Goal: Transaction & Acquisition: Book appointment/travel/reservation

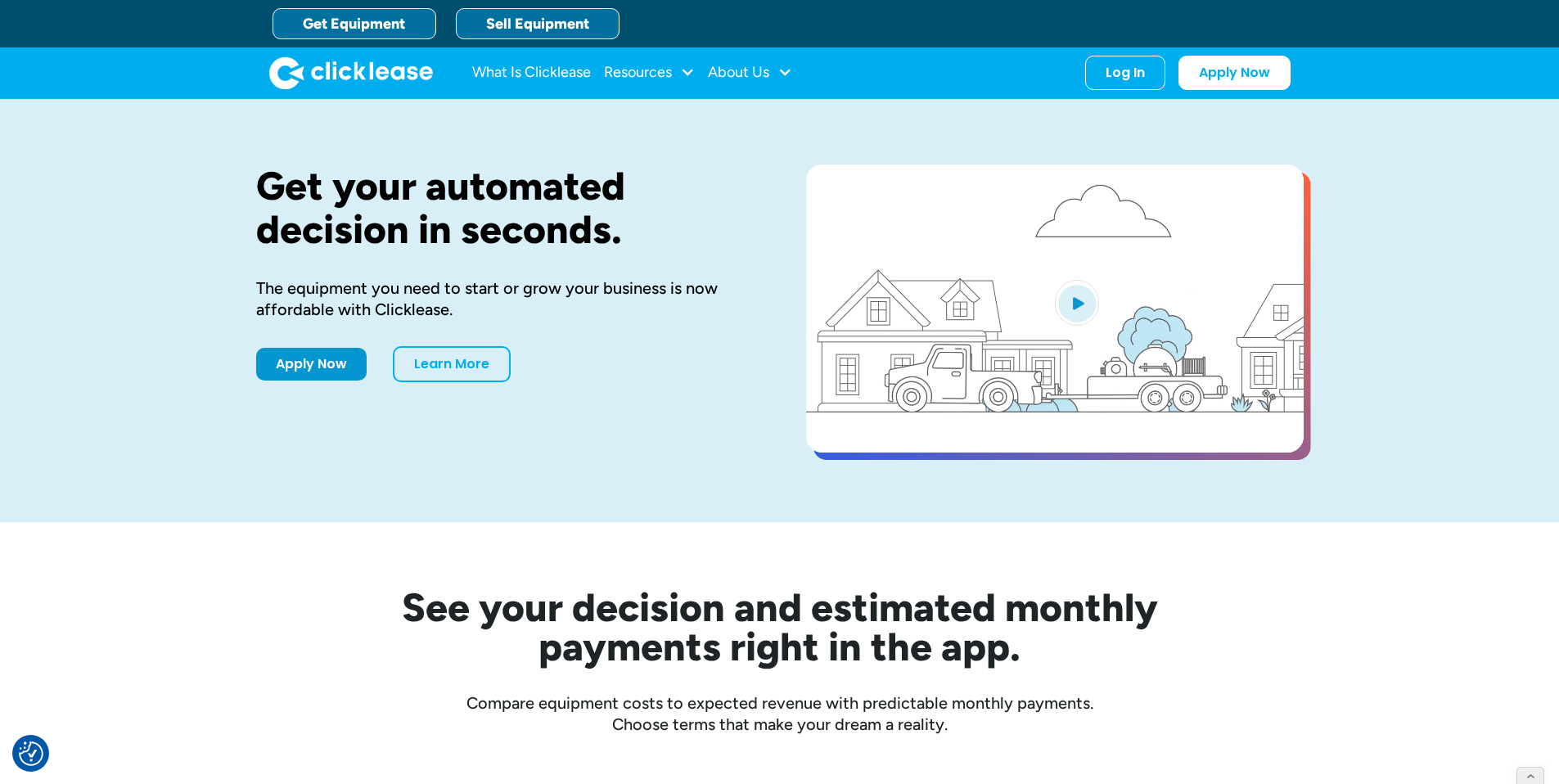
click at [505, 10] on link "Sell Equipment" at bounding box center [538, 24] width 164 height 31
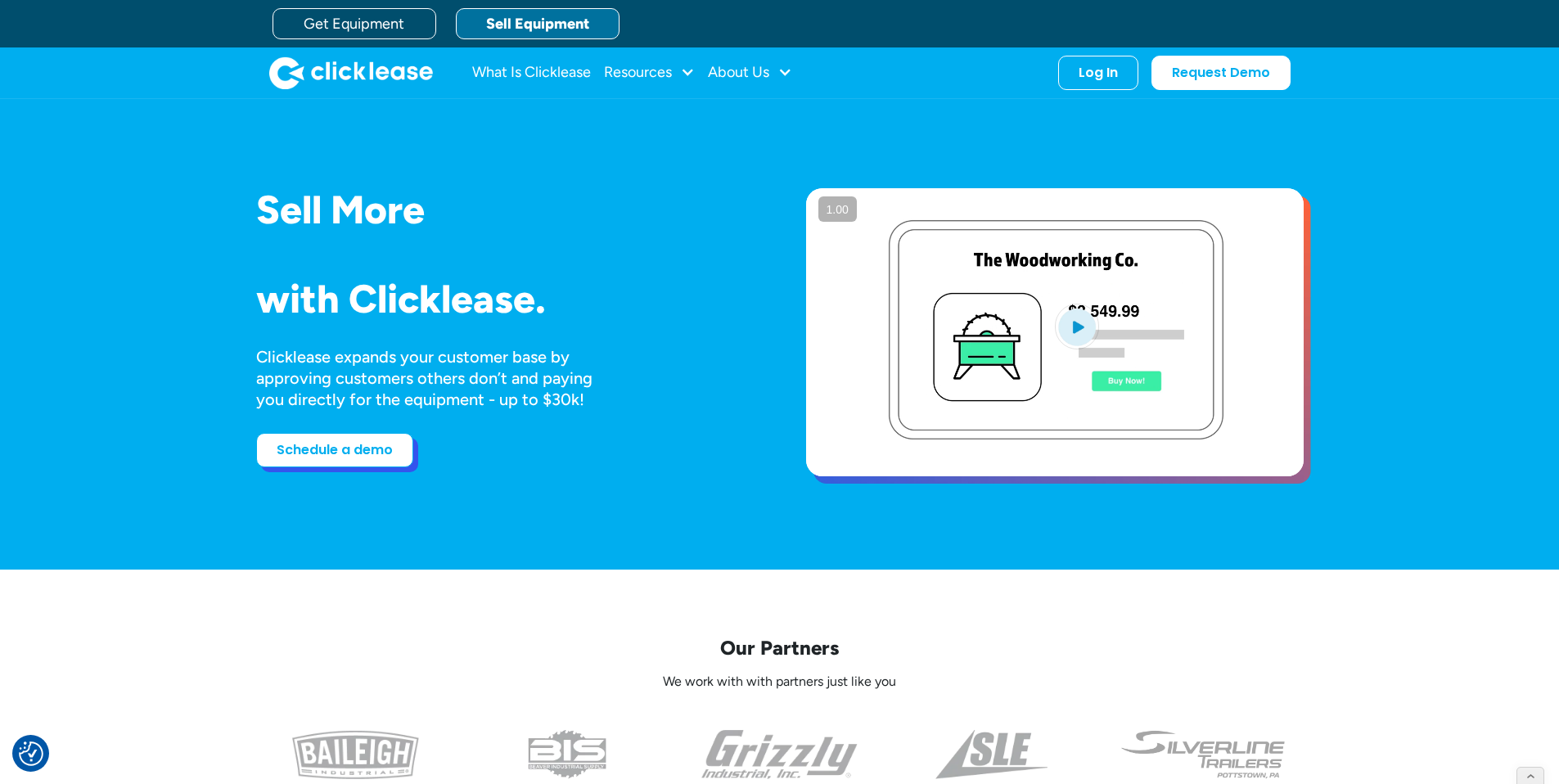
click at [368, 457] on link "Schedule a demo" at bounding box center [335, 450] width 157 height 35
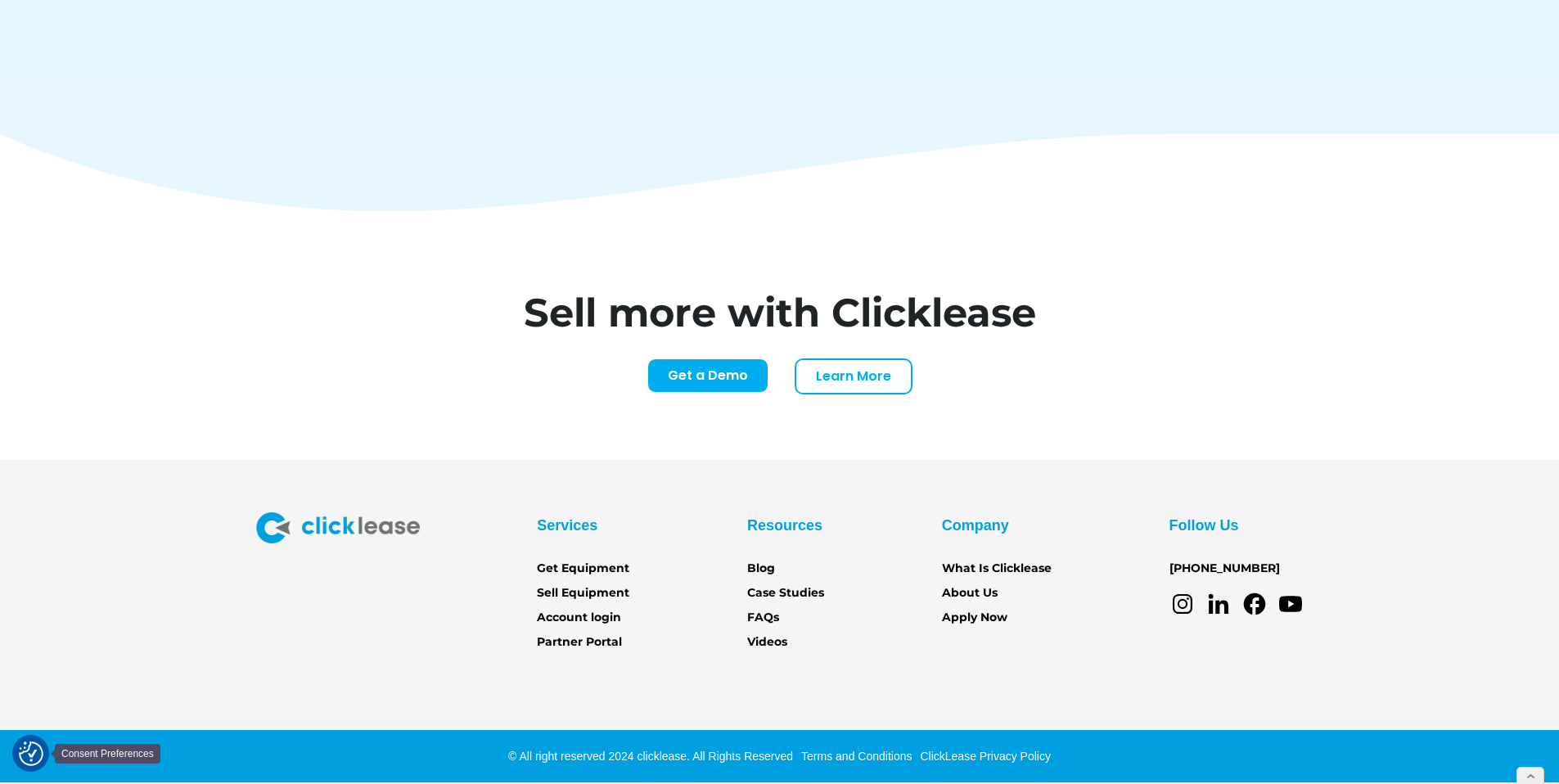
scroll to position [6791, 0]
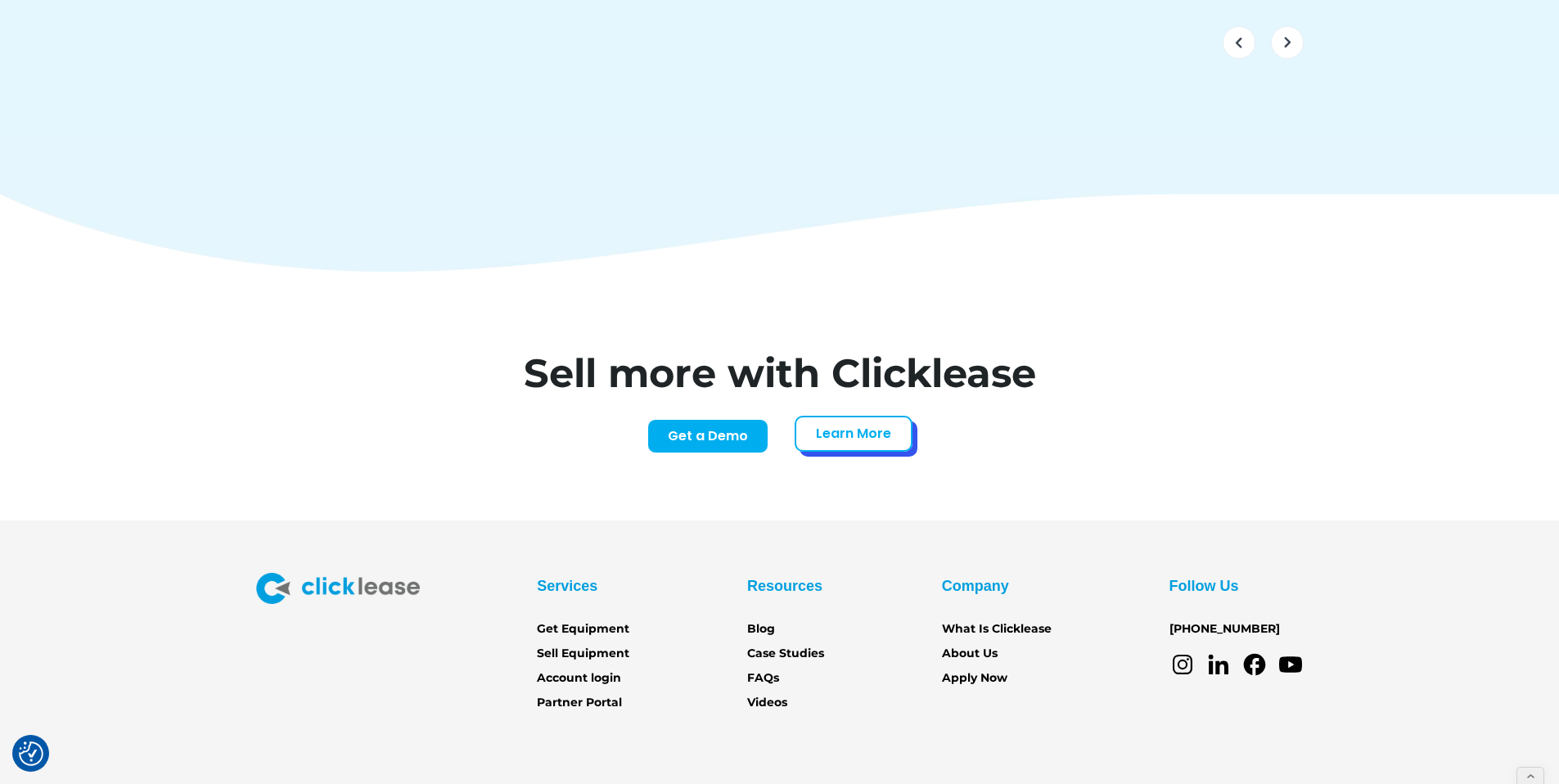
click at [863, 416] on link "Learn More" at bounding box center [853, 434] width 118 height 36
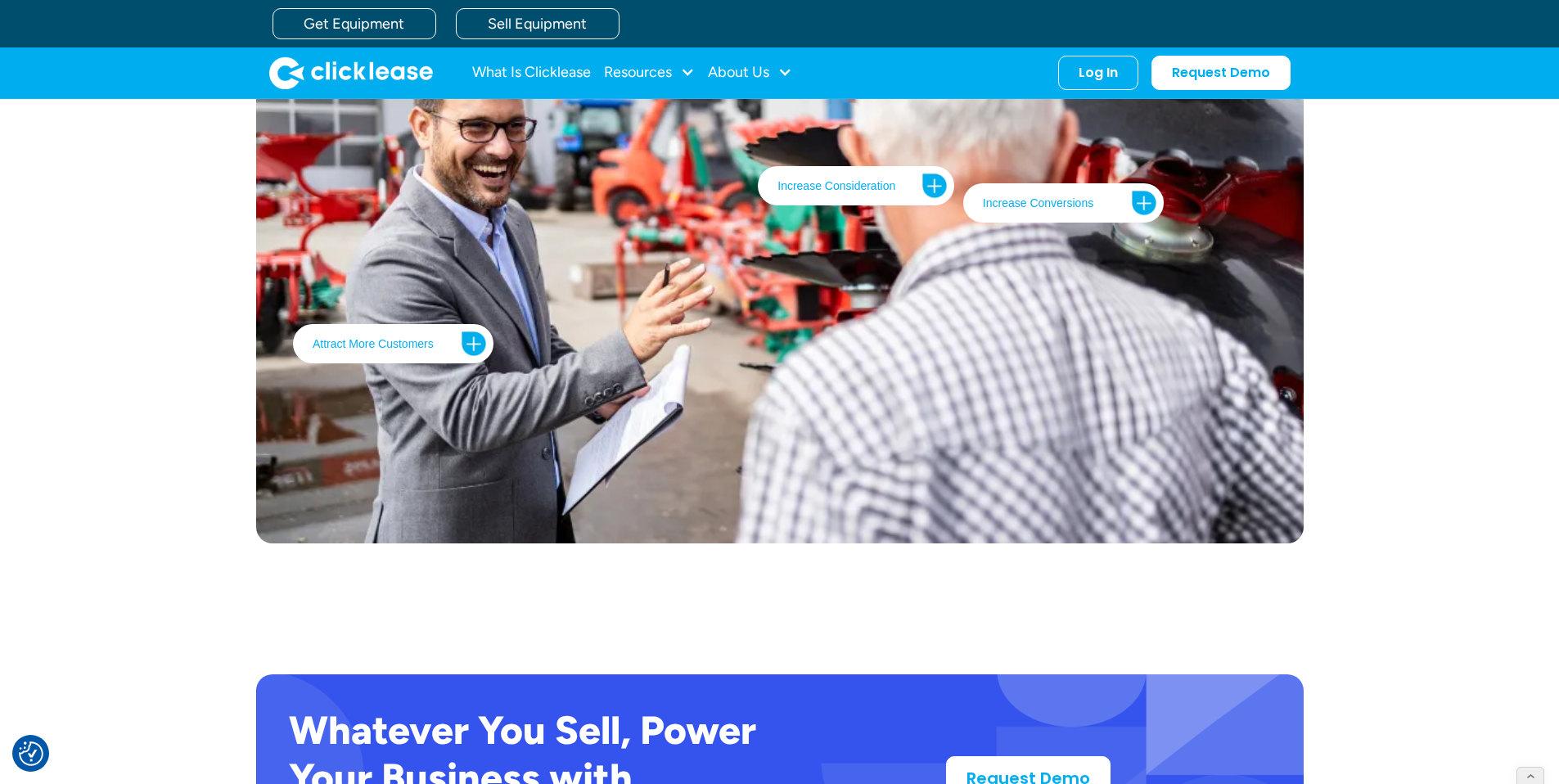
scroll to position [2840, 0]
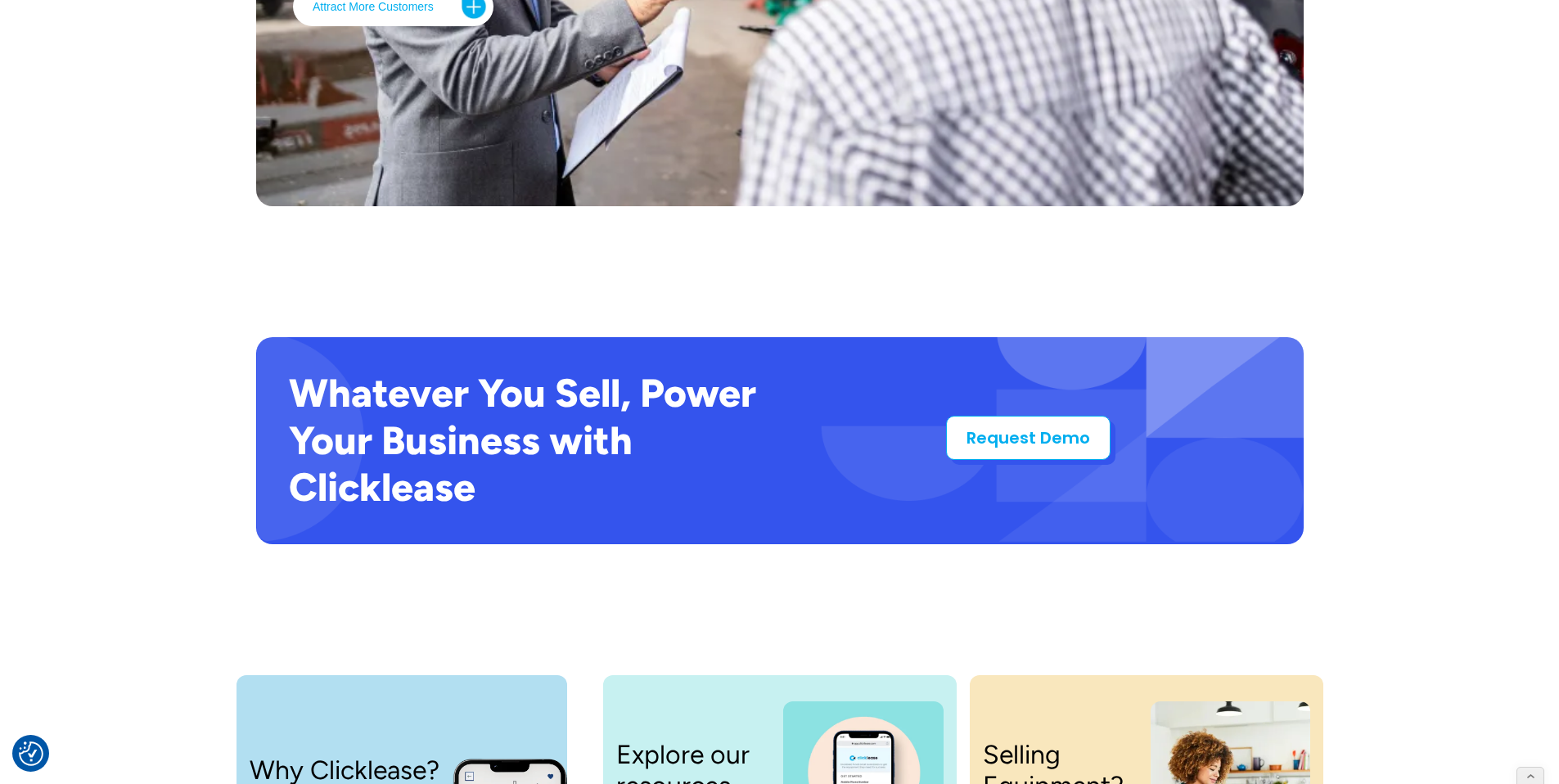
click at [996, 454] on link "Request Demo" at bounding box center [1028, 437] width 164 height 44
